Goal: Task Accomplishment & Management: Use online tool/utility

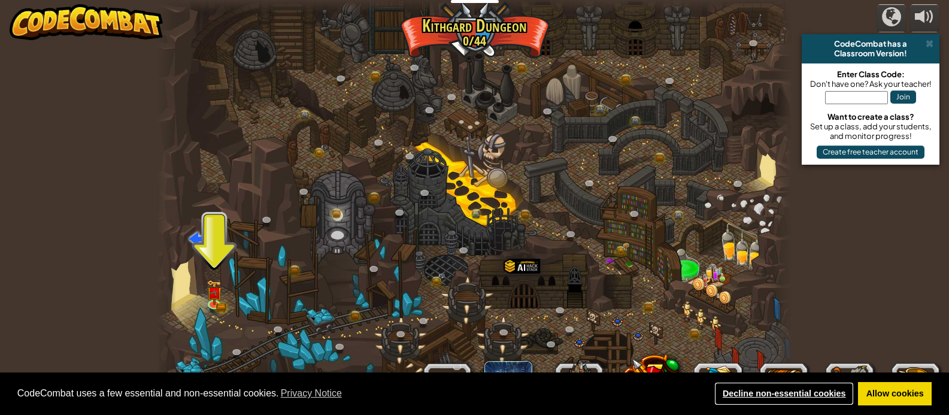
click at [783, 389] on link "Decline non-essential cookies" at bounding box center [783, 394] width 139 height 24
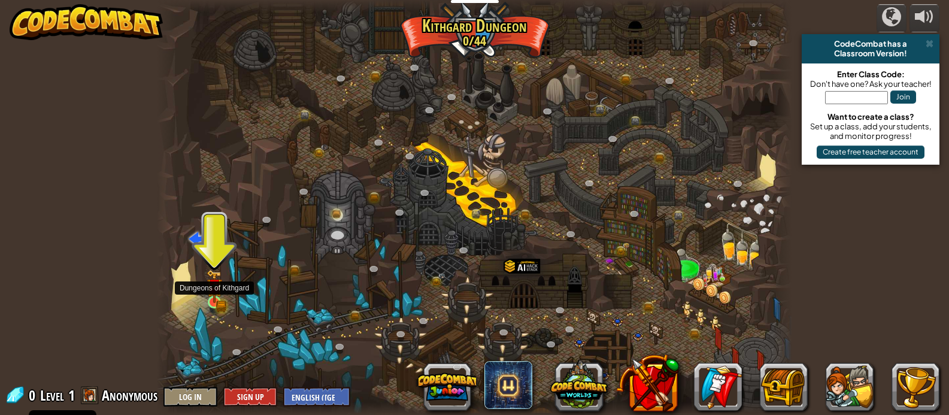
click at [216, 296] on div at bounding box center [214, 302] width 13 height 13
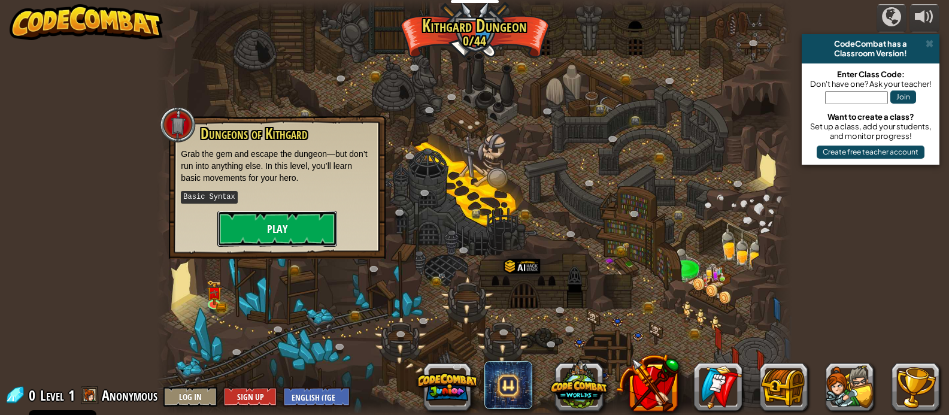
click at [248, 232] on button "Play" at bounding box center [277, 229] width 120 height 36
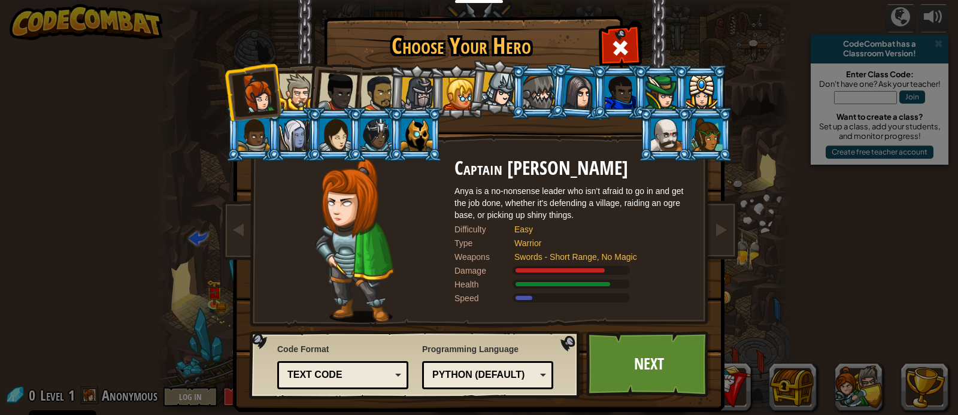
click at [284, 80] on div at bounding box center [297, 92] width 37 height 37
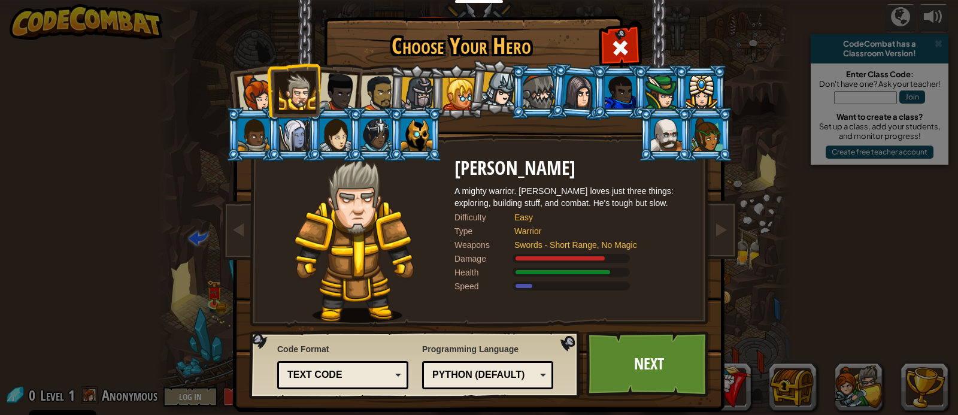
click at [338, 94] on div at bounding box center [338, 92] width 40 height 40
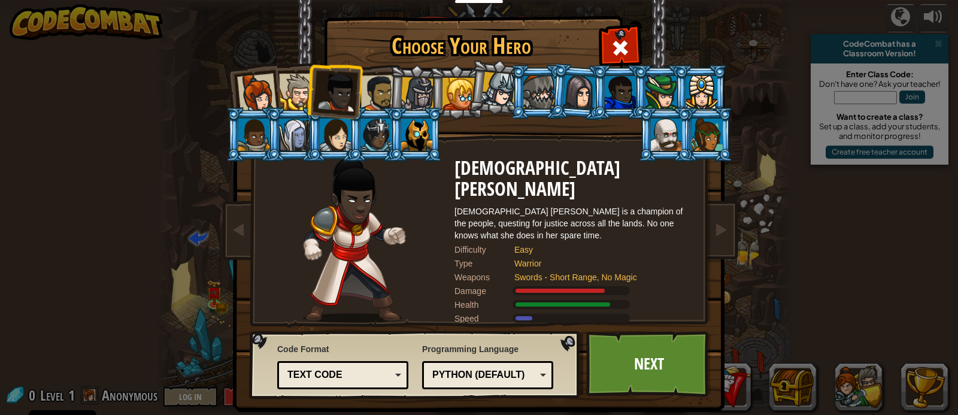
click at [363, 95] on div at bounding box center [378, 93] width 37 height 37
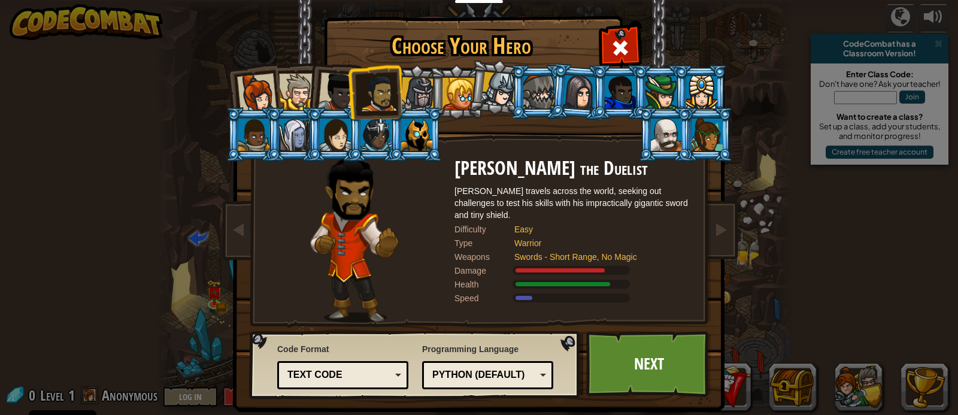
click at [420, 88] on div at bounding box center [418, 94] width 34 height 34
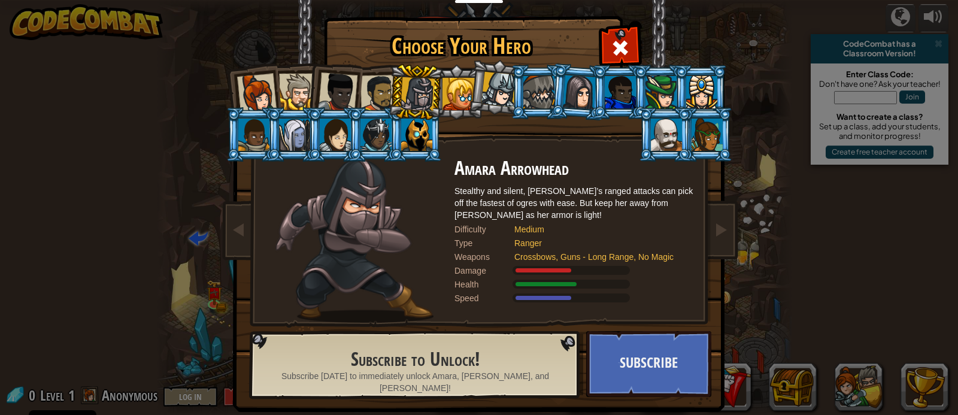
click at [365, 92] on div at bounding box center [378, 93] width 37 height 37
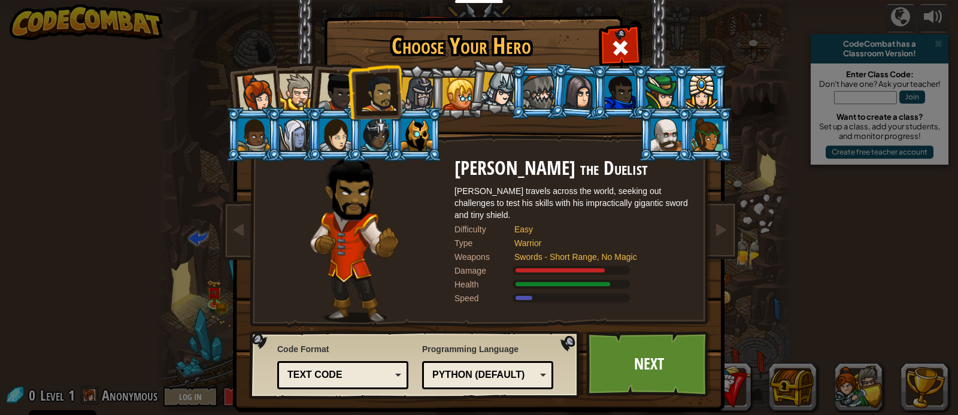
click at [412, 95] on div at bounding box center [418, 94] width 34 height 34
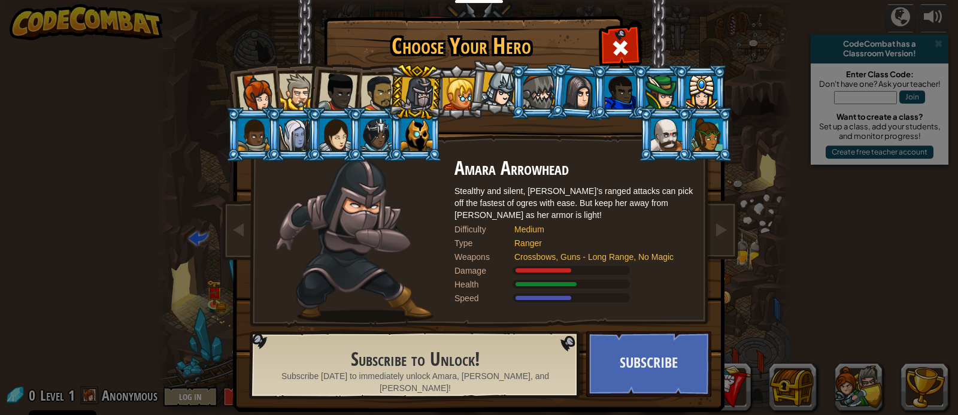
click at [381, 90] on div at bounding box center [378, 93] width 37 height 37
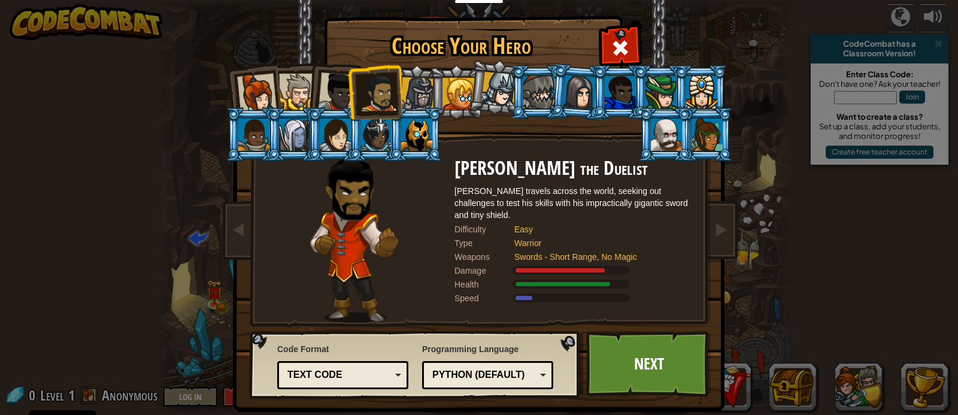
click at [327, 99] on div at bounding box center [338, 92] width 40 height 40
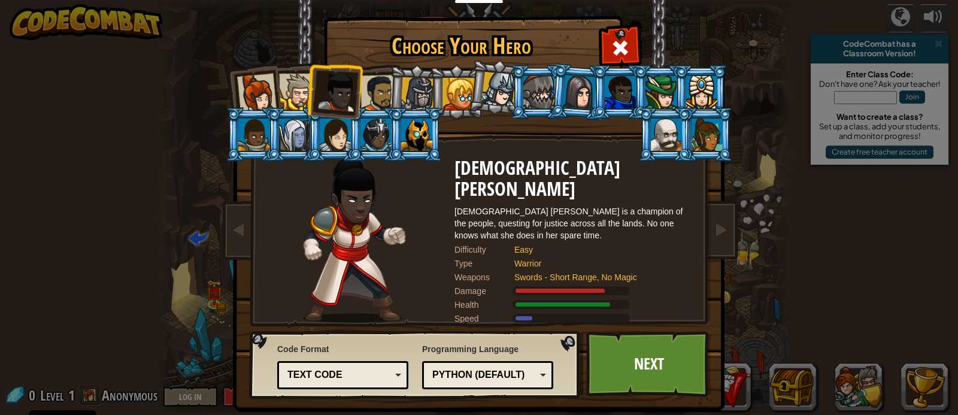
click at [284, 96] on div at bounding box center [297, 92] width 37 height 37
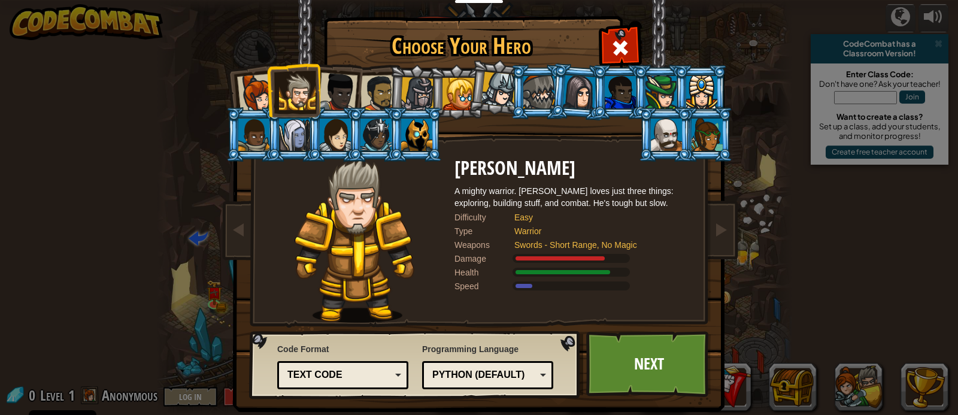
click at [242, 92] on div at bounding box center [257, 94] width 40 height 40
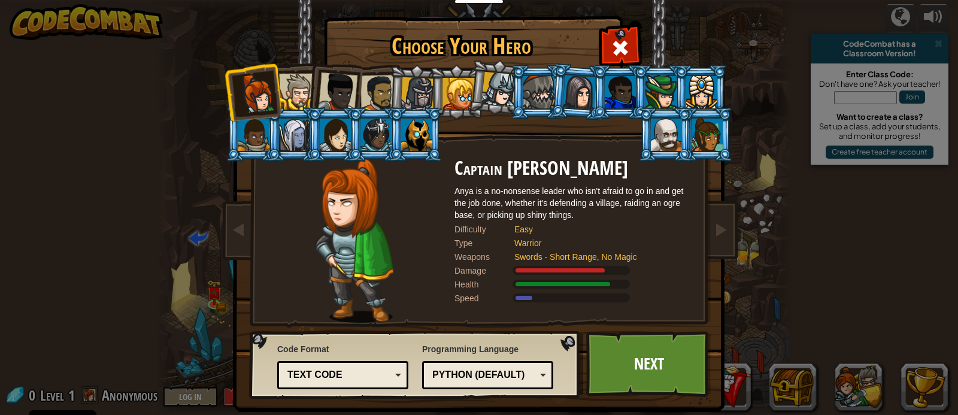
click at [515, 93] on li at bounding box center [538, 92] width 54 height 54
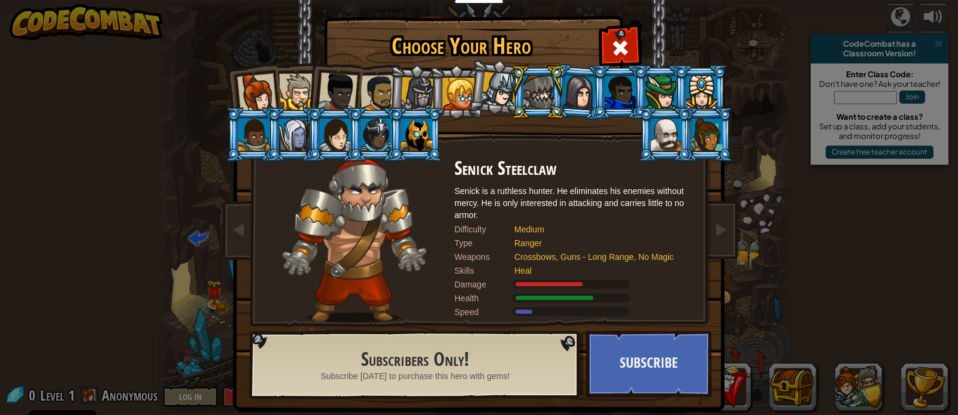
click at [250, 89] on div at bounding box center [257, 94] width 40 height 40
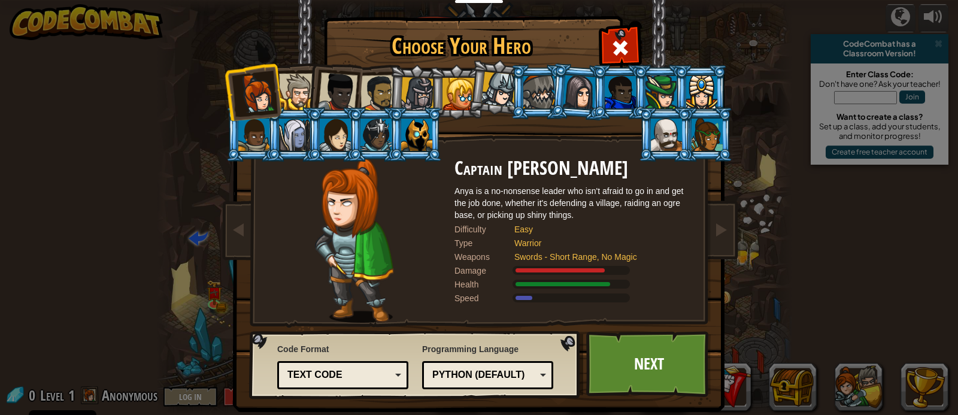
click at [287, 76] on div at bounding box center [297, 92] width 37 height 37
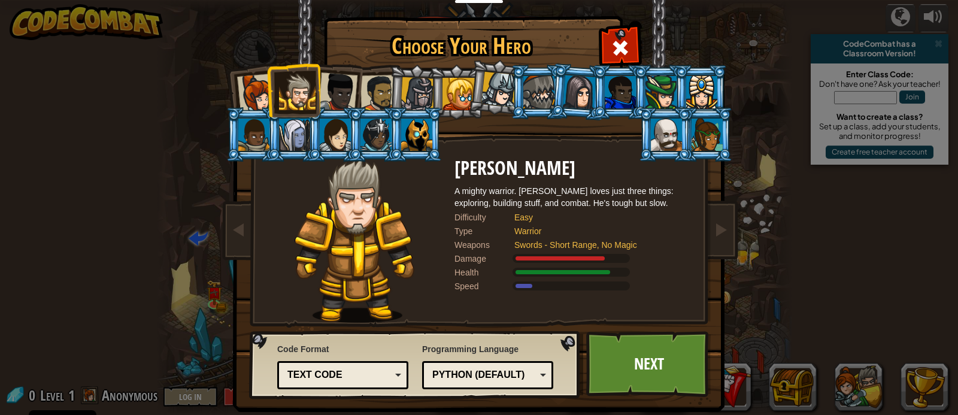
click at [248, 84] on div at bounding box center [257, 94] width 40 height 40
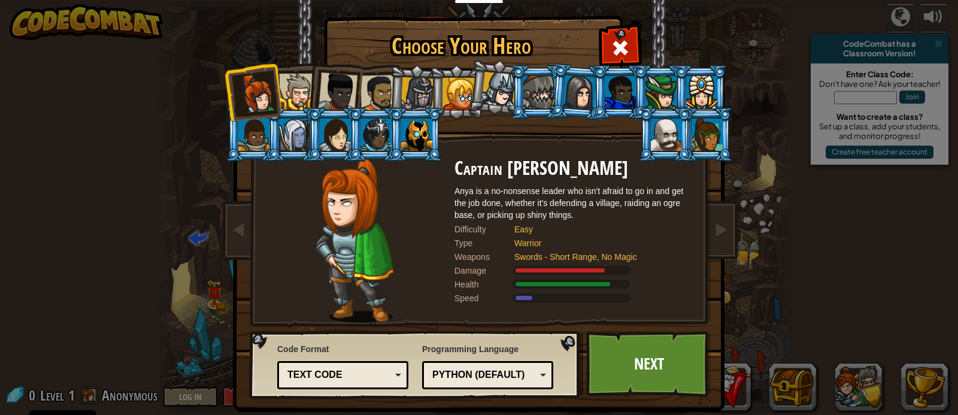
click at [301, 85] on div at bounding box center [297, 92] width 37 height 37
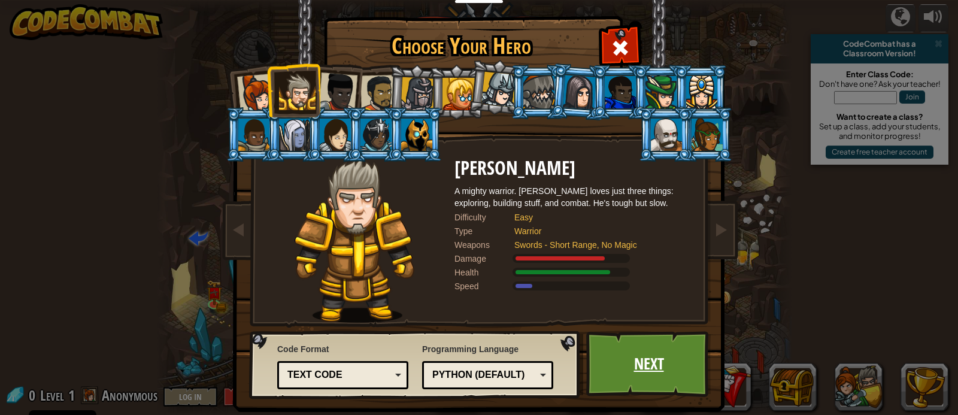
click at [655, 353] on link "Next" at bounding box center [648, 364] width 125 height 66
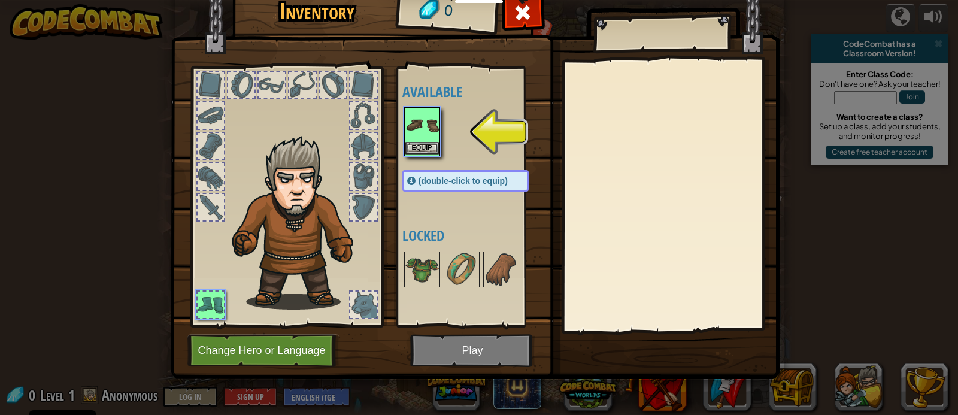
click at [418, 122] on img at bounding box center [422, 125] width 34 height 34
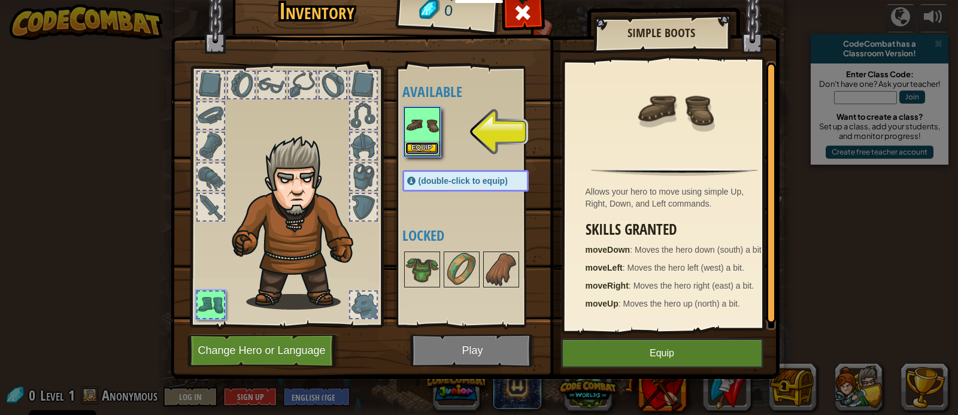
click at [417, 147] on button "Equip" at bounding box center [422, 148] width 34 height 13
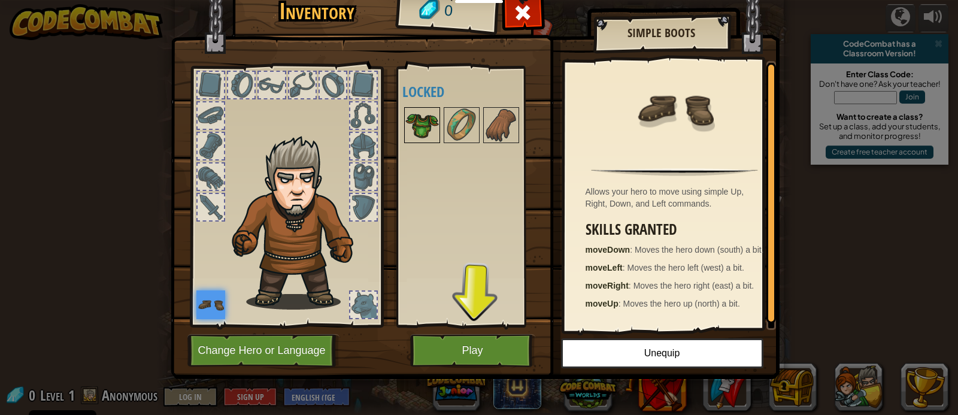
click at [418, 135] on img at bounding box center [422, 125] width 34 height 34
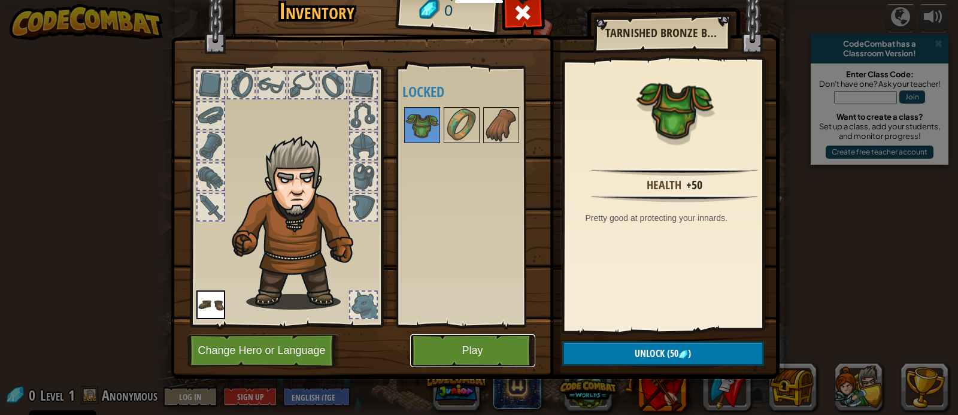
click at [510, 349] on button "Play" at bounding box center [472, 350] width 125 height 33
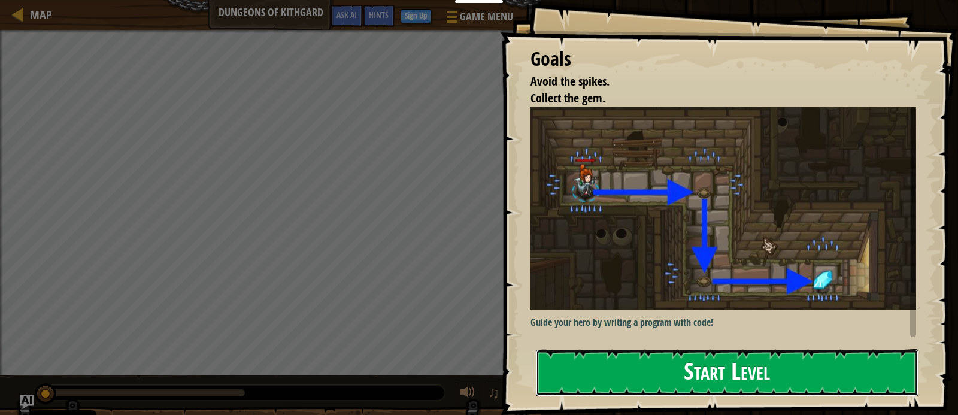
drag, startPoint x: 629, startPoint y: 377, endPoint x: 622, endPoint y: 375, distance: 7.4
click at [627, 377] on button "Start Level" at bounding box center [727, 372] width 383 height 47
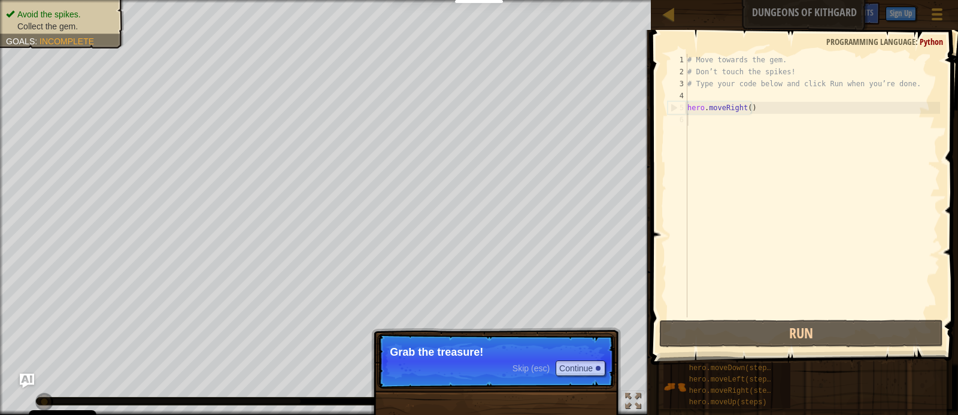
click at [485, 351] on p "Grab the treasure!" at bounding box center [496, 352] width 213 height 12
click at [570, 368] on button "Continue" at bounding box center [581, 368] width 50 height 16
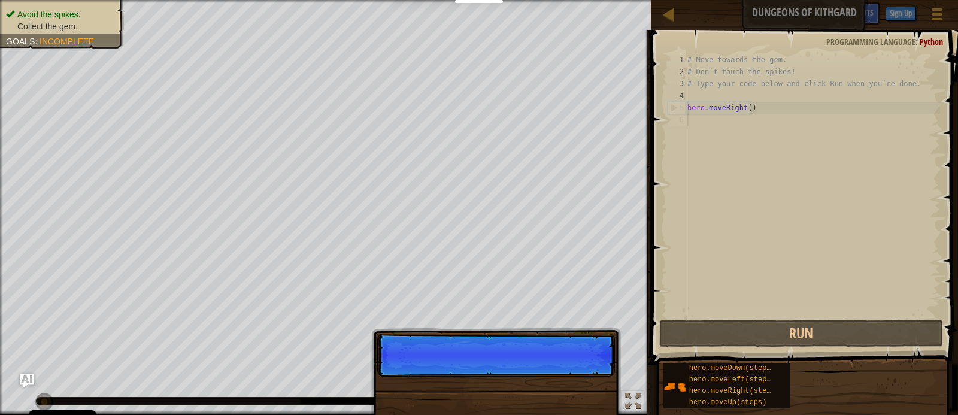
scroll to position [5, 0]
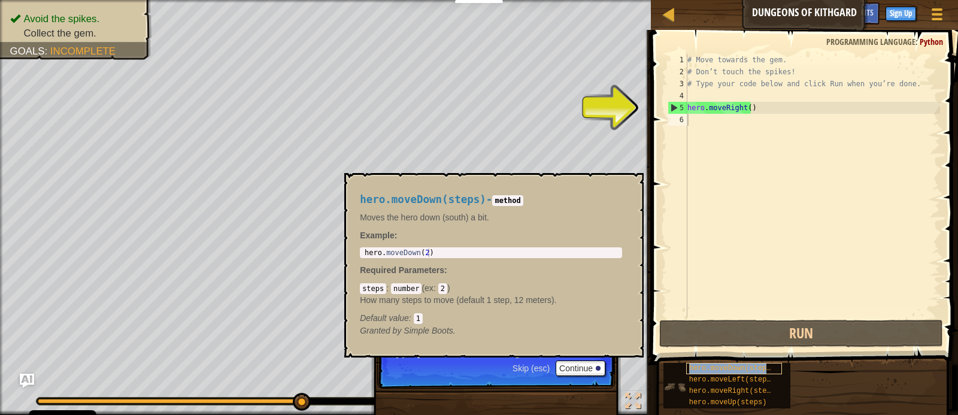
click at [714, 366] on span "hero.moveDown(steps)" at bounding box center [732, 368] width 86 height 8
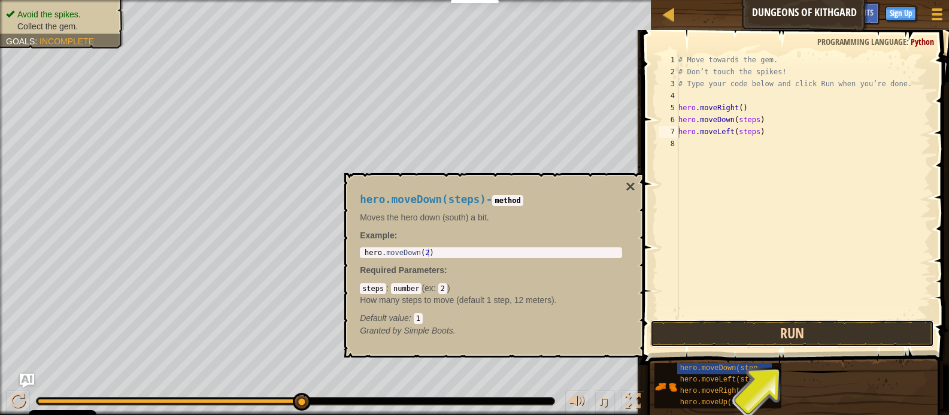
click at [802, 333] on button "Run" at bounding box center [792, 334] width 284 height 28
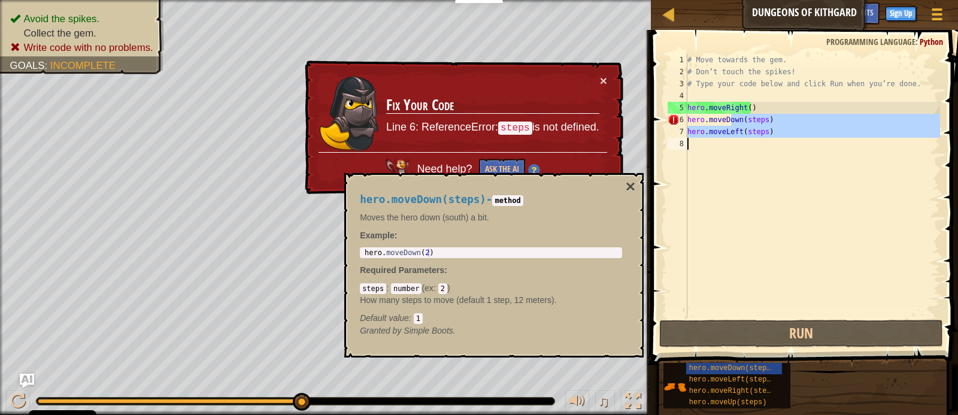
drag, startPoint x: 731, startPoint y: 122, endPoint x: 757, endPoint y: 248, distance: 128.4
click at [757, 249] on div "# Move towards the gem. # Don’t touch the spikes! # Type your code below and cl…" at bounding box center [812, 197] width 255 height 287
type textarea "hero.moveLeft(steps)"
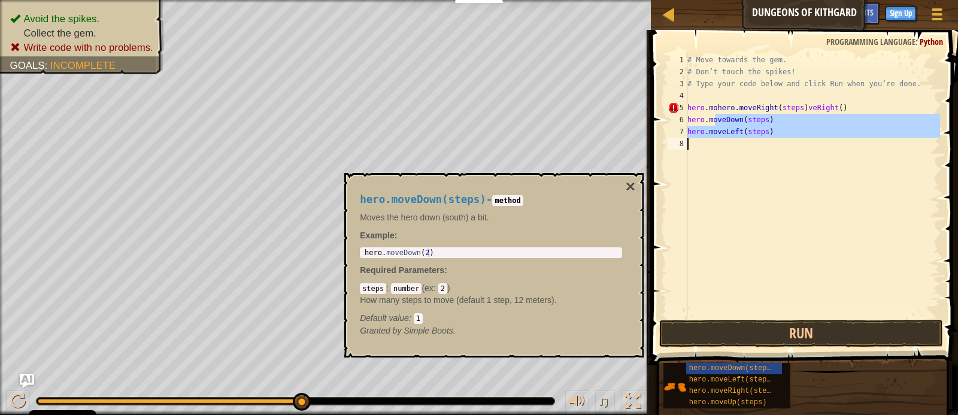
drag, startPoint x: 714, startPoint y: 119, endPoint x: 712, endPoint y: 147, distance: 28.2
click at [712, 147] on div "# Move towards the gem. # Don’t touch the spikes! # Type your code below and cl…" at bounding box center [812, 197] width 255 height 287
type textarea "hero.moveDown(steps)"
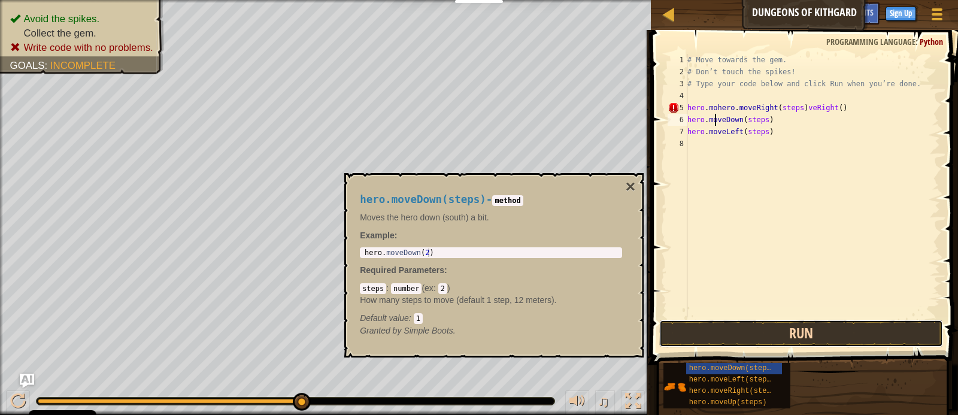
click at [754, 339] on button "Run" at bounding box center [801, 334] width 284 height 28
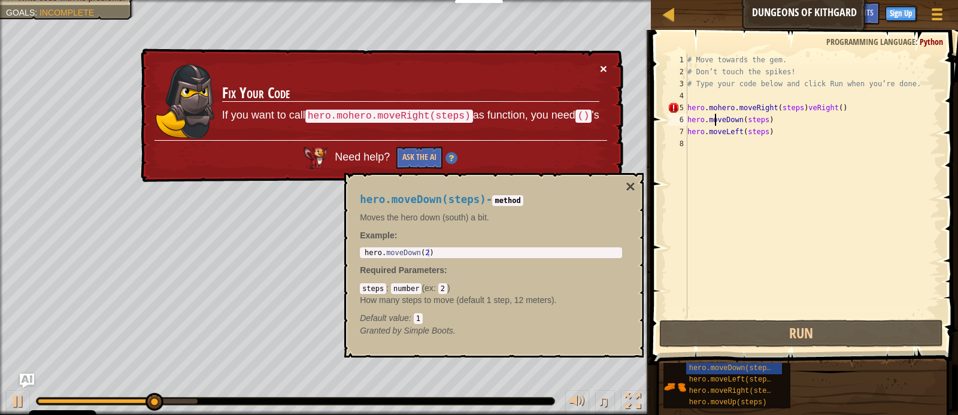
click at [602, 65] on button "×" at bounding box center [603, 68] width 7 height 13
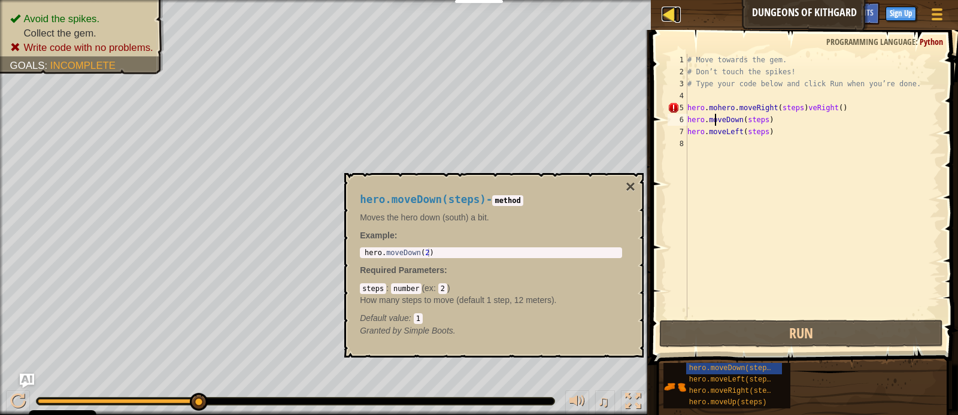
click at [669, 13] on div at bounding box center [669, 14] width 15 height 15
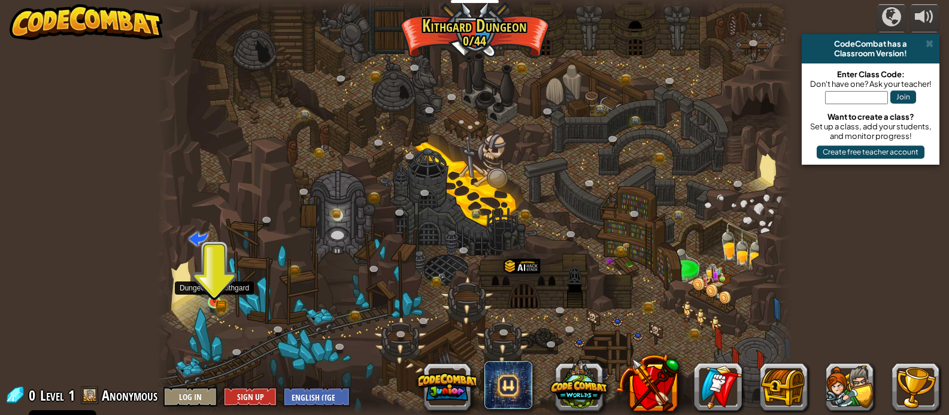
click at [220, 295] on img at bounding box center [215, 286] width 16 height 34
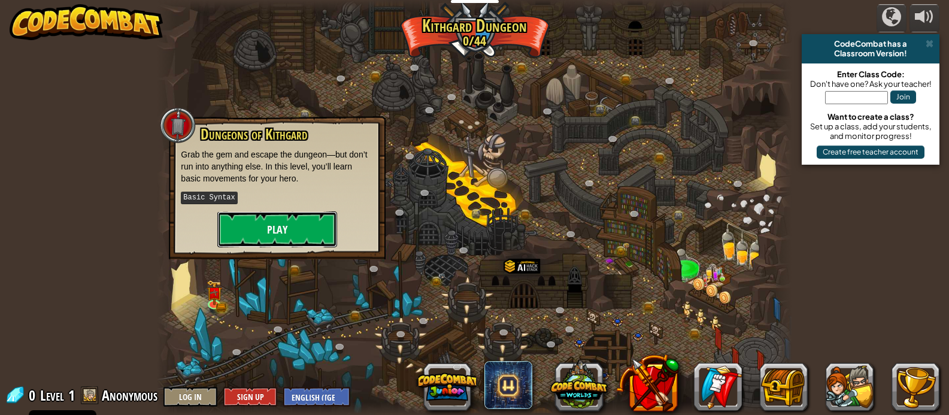
click at [282, 219] on button "Play" at bounding box center [277, 229] width 120 height 36
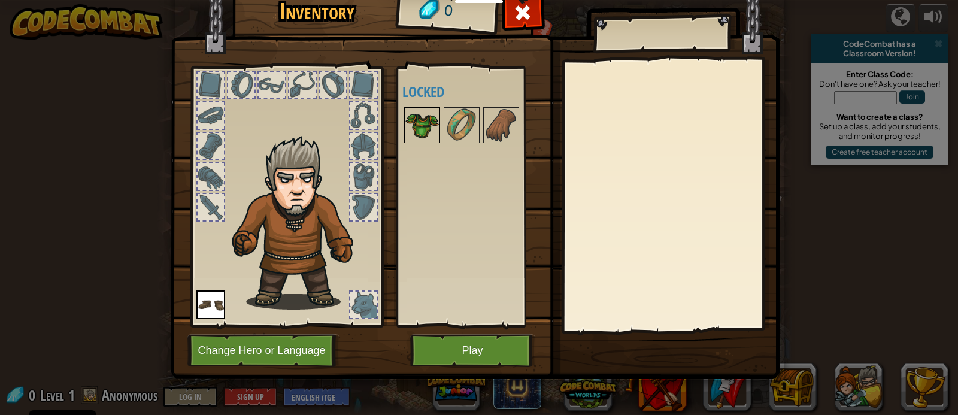
click at [424, 131] on img at bounding box center [422, 125] width 34 height 34
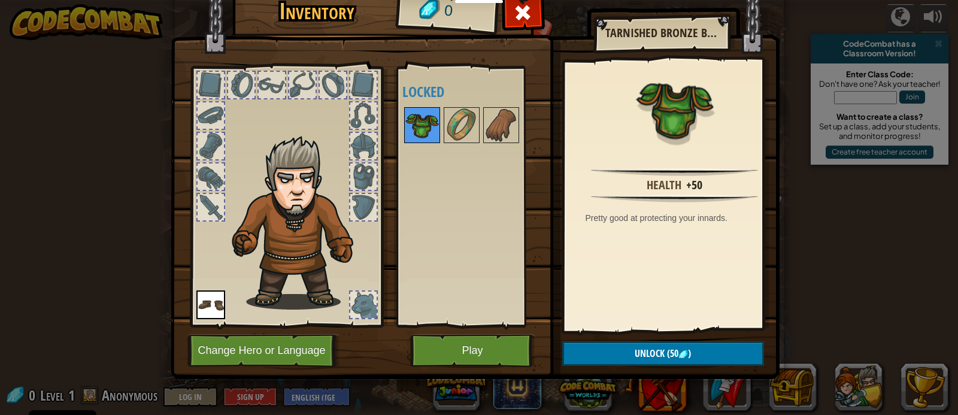
click at [438, 130] on img at bounding box center [422, 125] width 34 height 34
click at [467, 124] on img at bounding box center [462, 125] width 34 height 34
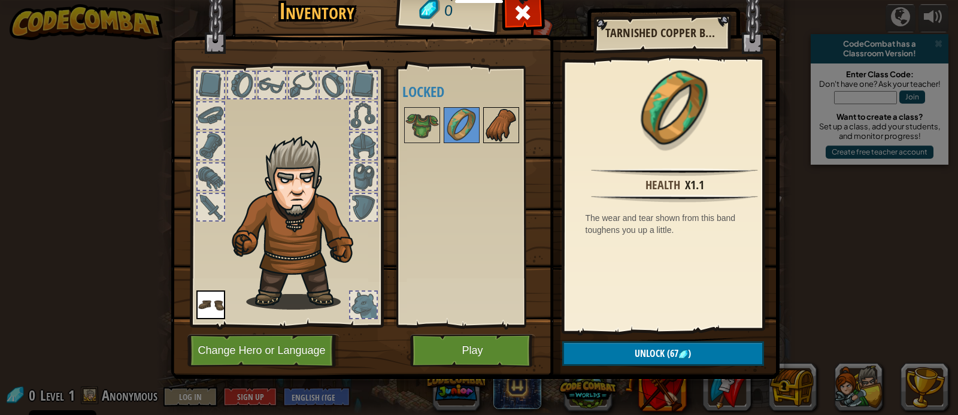
click at [492, 125] on img at bounding box center [501, 125] width 34 height 34
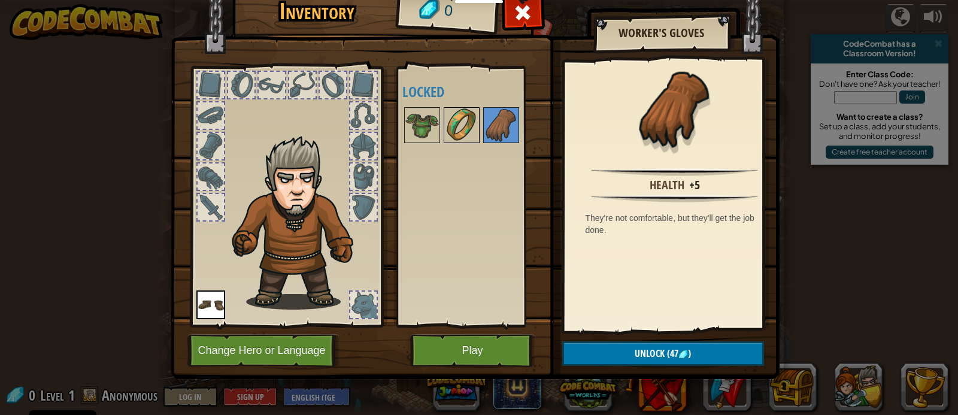
click at [464, 125] on img at bounding box center [462, 125] width 34 height 34
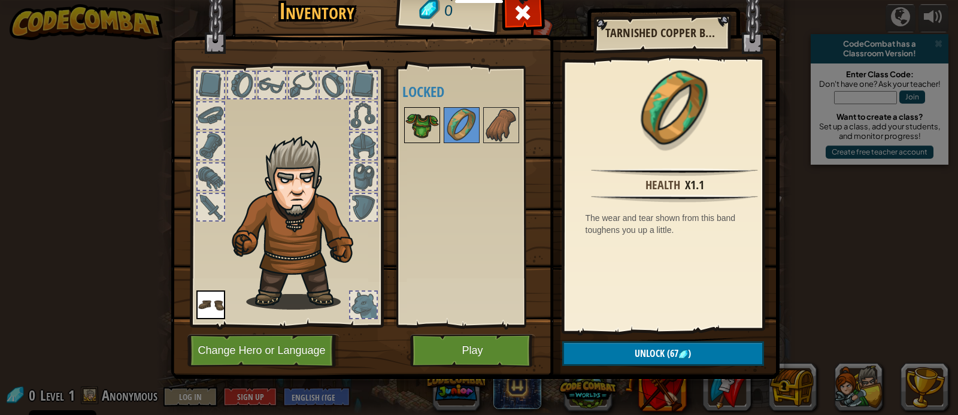
click at [431, 124] on img at bounding box center [422, 125] width 34 height 34
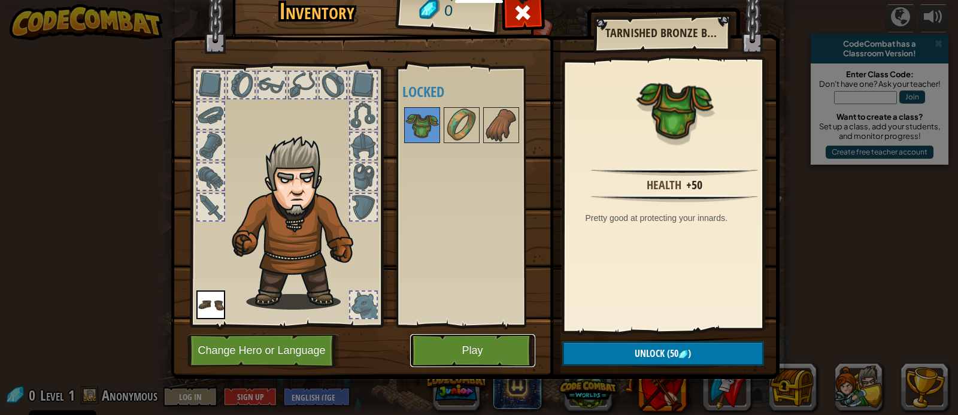
click at [458, 349] on button "Play" at bounding box center [472, 350] width 125 height 33
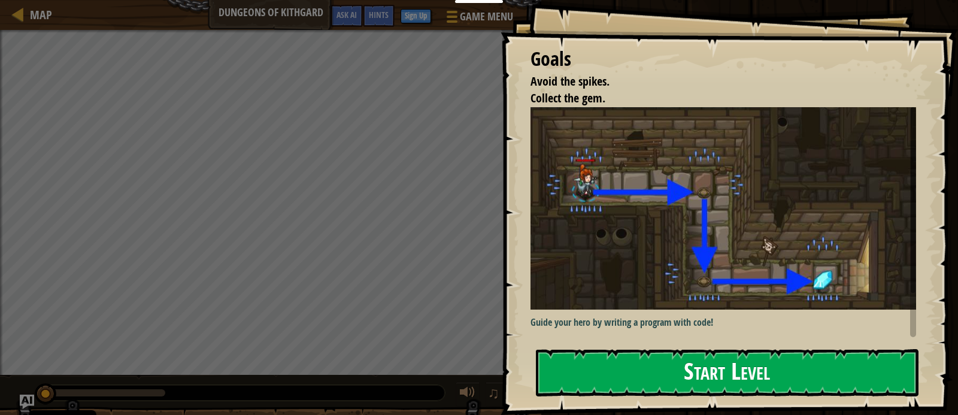
click at [601, 365] on button "Start Level" at bounding box center [727, 372] width 383 height 47
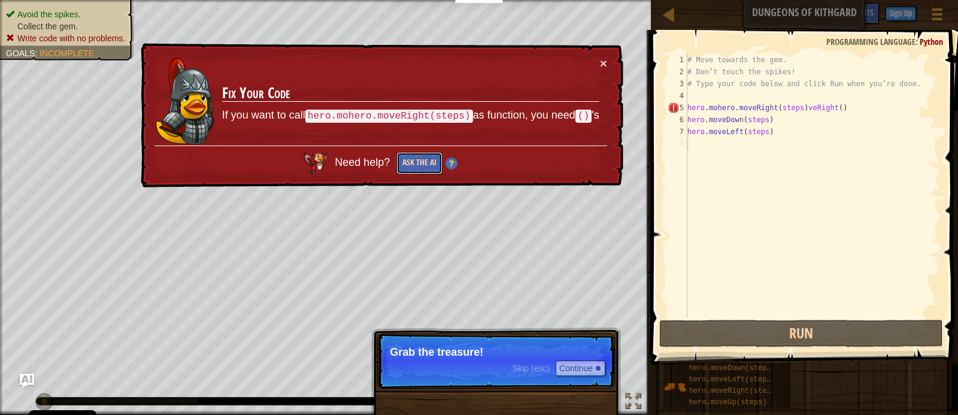
click at [427, 168] on button "Ask the AI" at bounding box center [419, 163] width 46 height 22
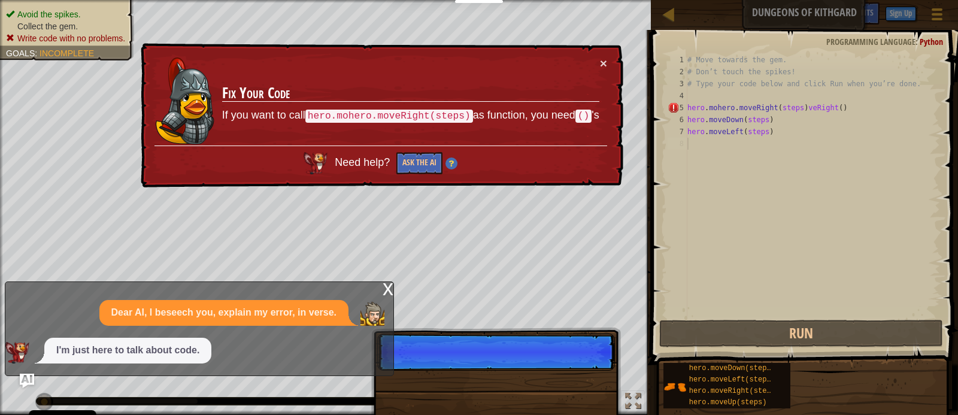
scroll to position [5, 0]
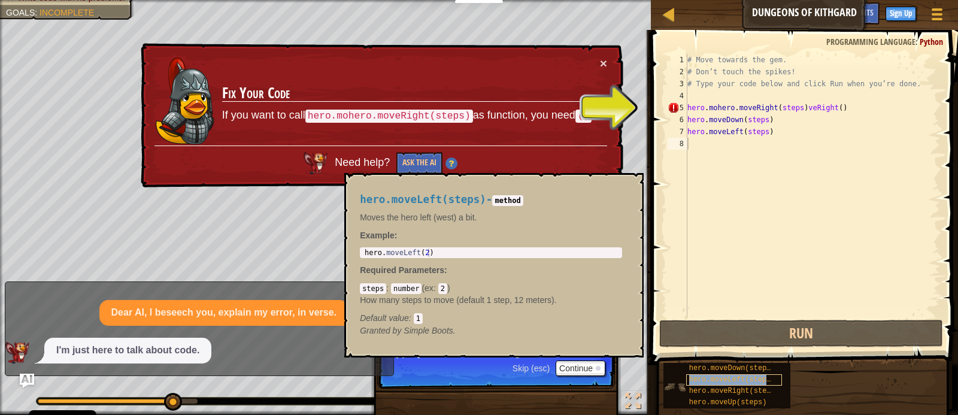
click at [718, 381] on span "hero.moveLeft(steps)" at bounding box center [732, 379] width 86 height 8
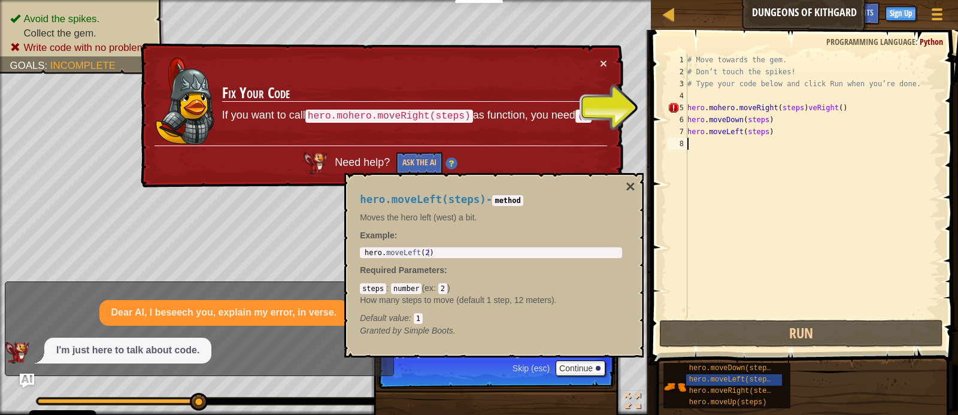
click at [783, 103] on div "# Move towards the gem. # Don’t touch the spikes! # Type your code below and cl…" at bounding box center [812, 197] width 255 height 287
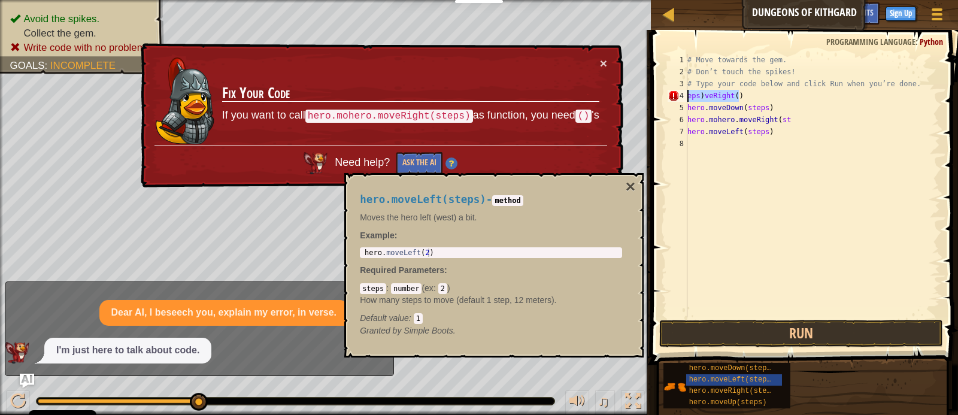
drag, startPoint x: 871, startPoint y: 98, endPoint x: 684, endPoint y: 96, distance: 187.4
click at [684, 96] on div "hero.moveDown(steps) hero.mohero.moveRight(st 1 2 3 4 5 6 7 8 # Move towards th…" at bounding box center [802, 185] width 275 height 263
type textarea "hero.moveLeft(steps)"
type textarea "eps)veRight()"
click at [745, 339] on button "Run" at bounding box center [801, 334] width 284 height 28
